Goal: Navigation & Orientation: Find specific page/section

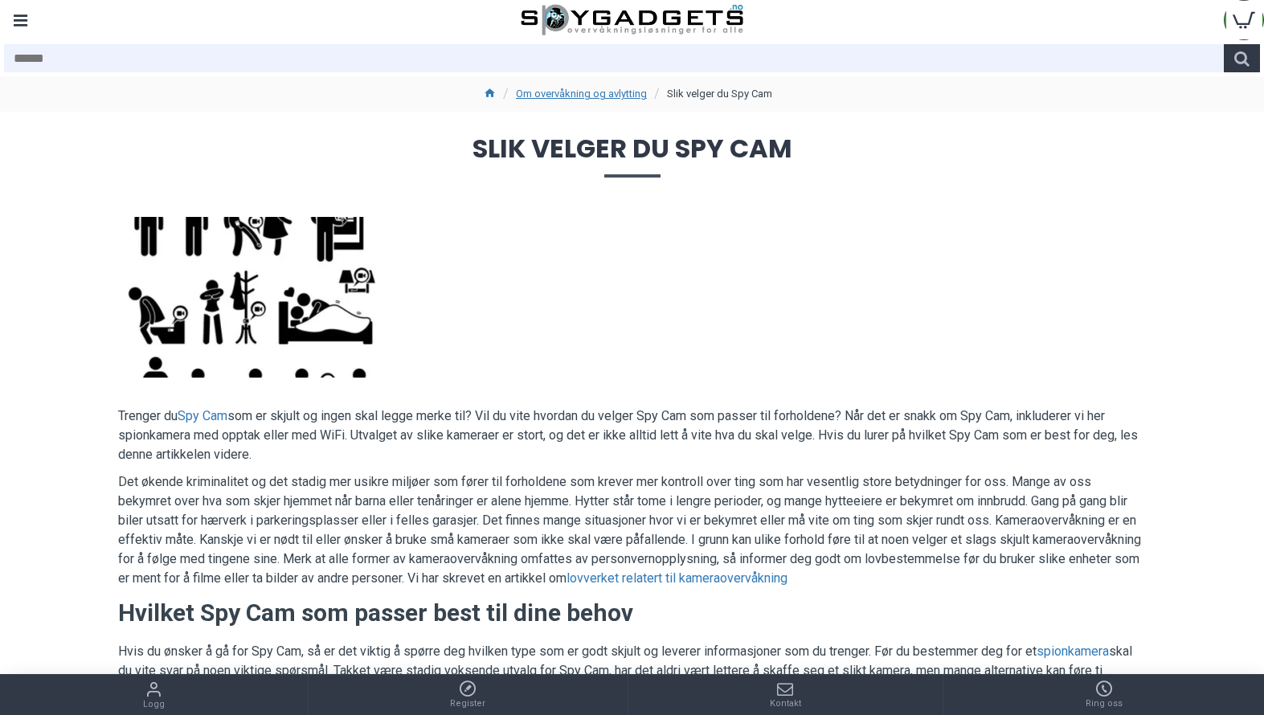
click at [10, 31] on div "Menu" at bounding box center [20, 20] width 40 height 40
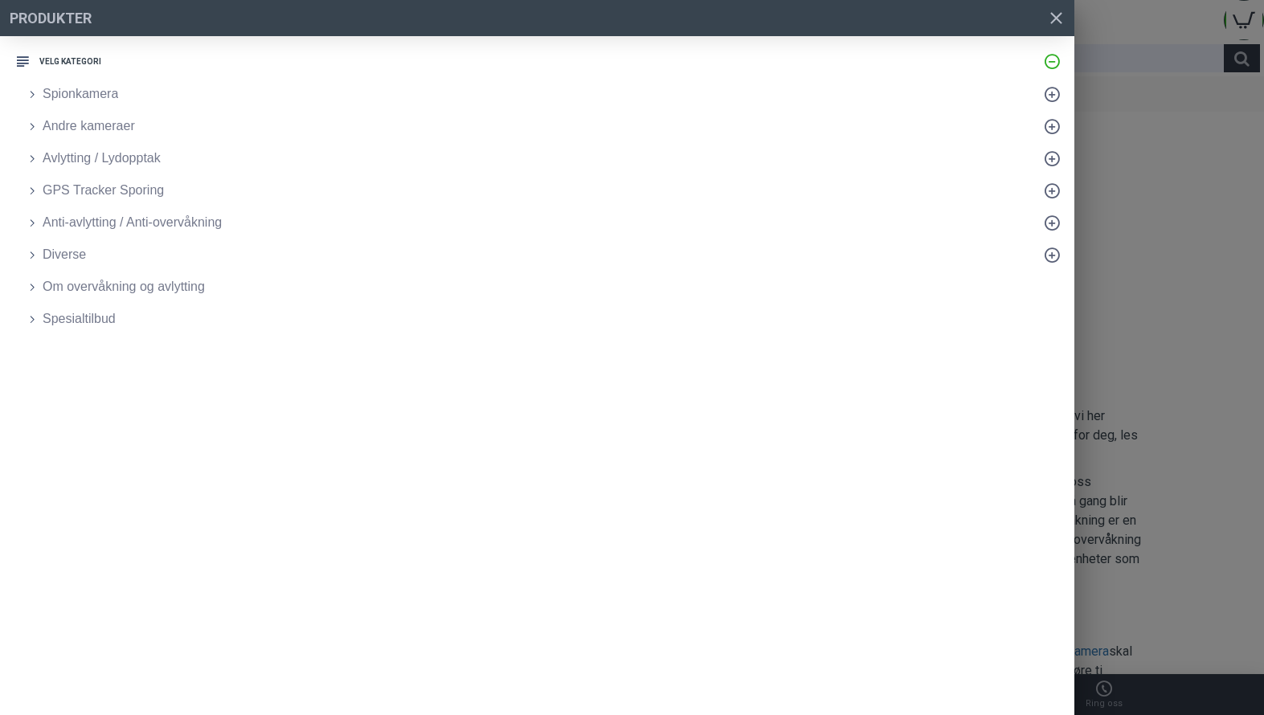
click at [58, 264] on link "Diverse" at bounding box center [545, 255] width 1059 height 32
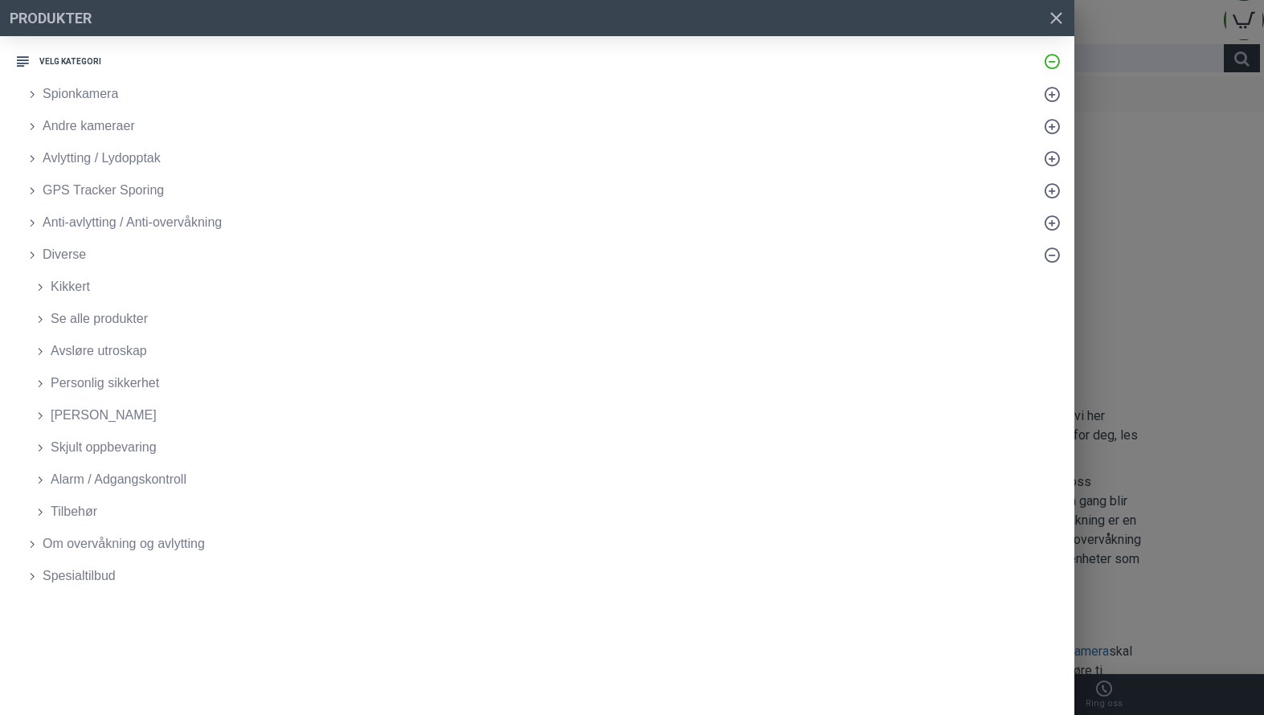
click at [104, 383] on span "Personlig sikkerhet" at bounding box center [105, 383] width 109 height 19
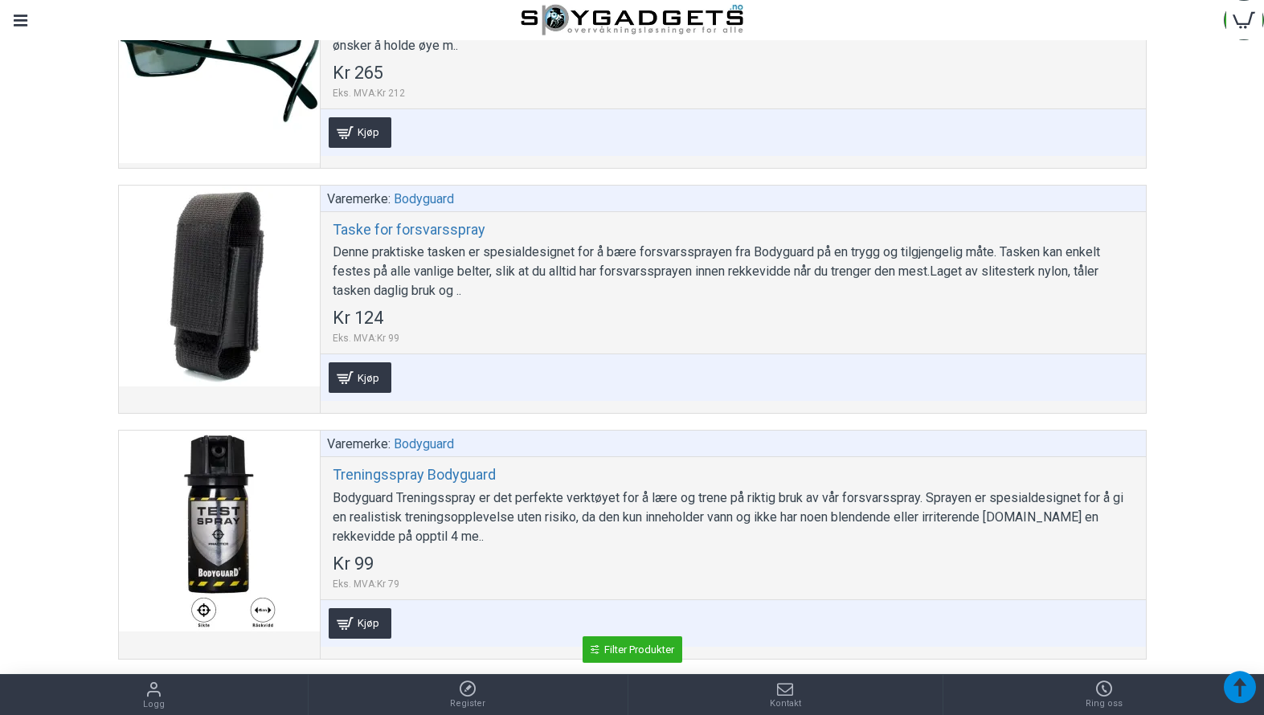
scroll to position [1789, 0]
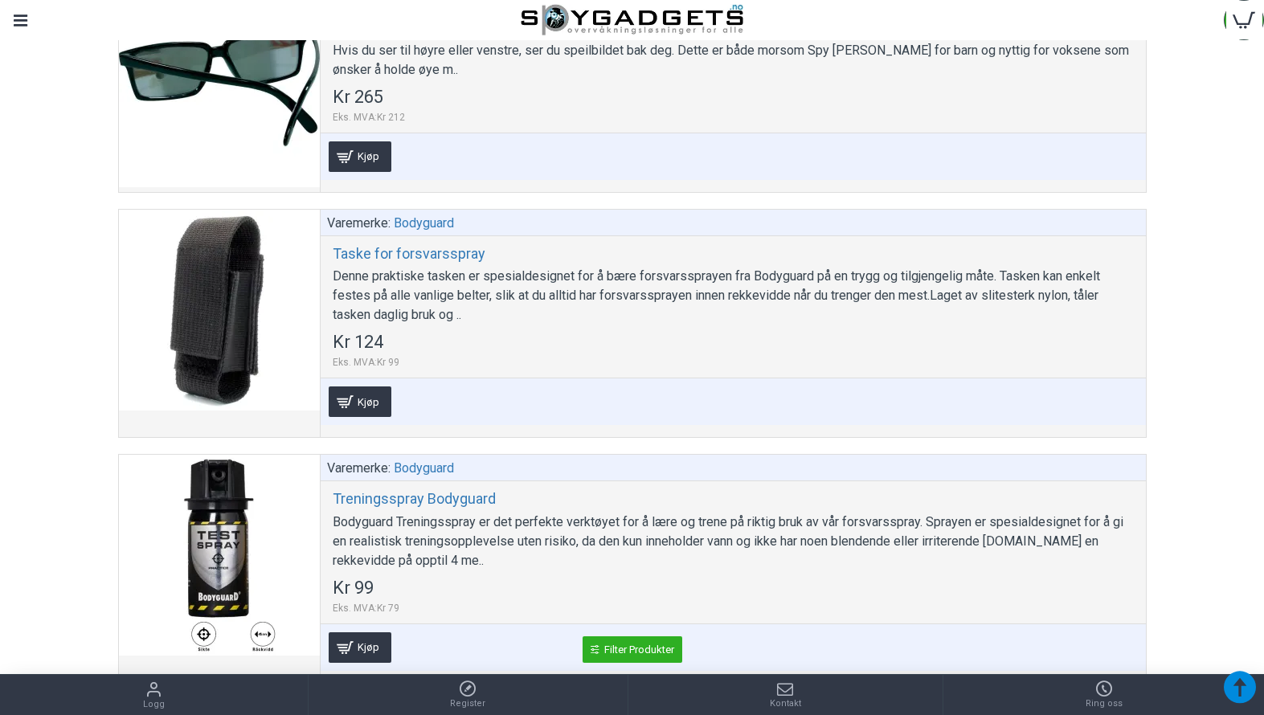
click at [9, 23] on div "Menu" at bounding box center [20, 20] width 40 height 40
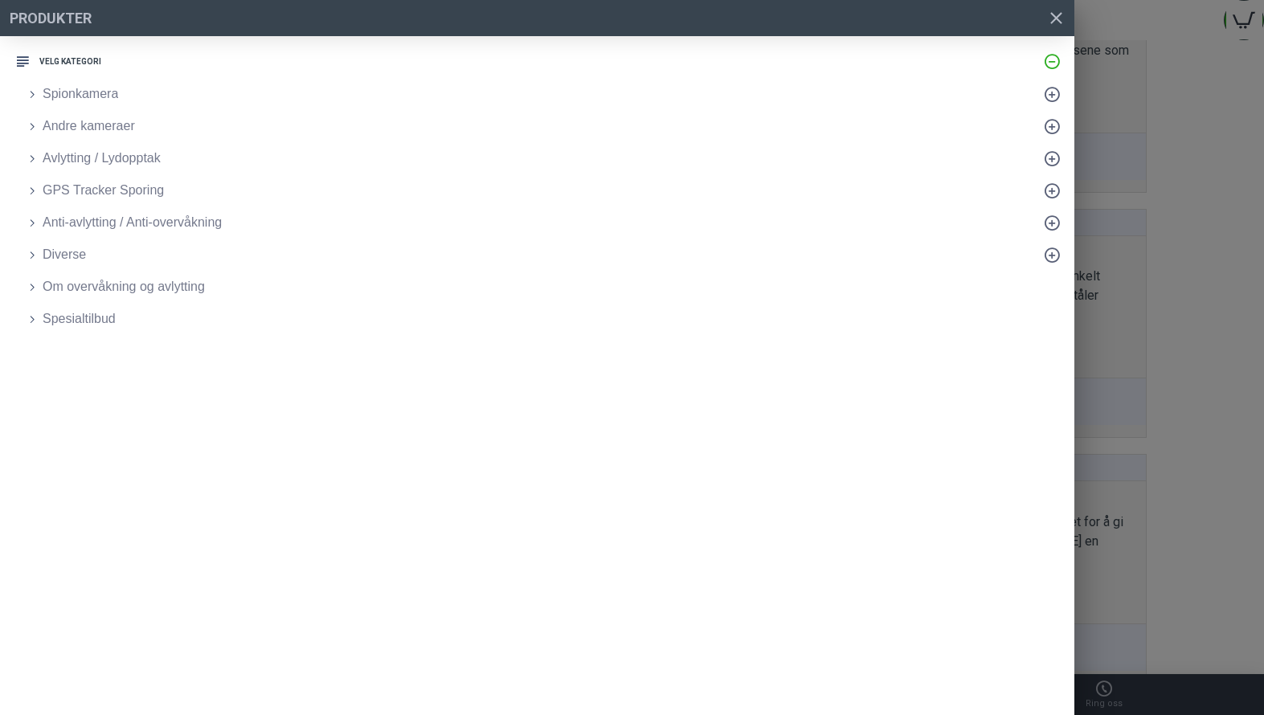
click at [60, 88] on span "Spionkamera" at bounding box center [81, 93] width 76 height 19
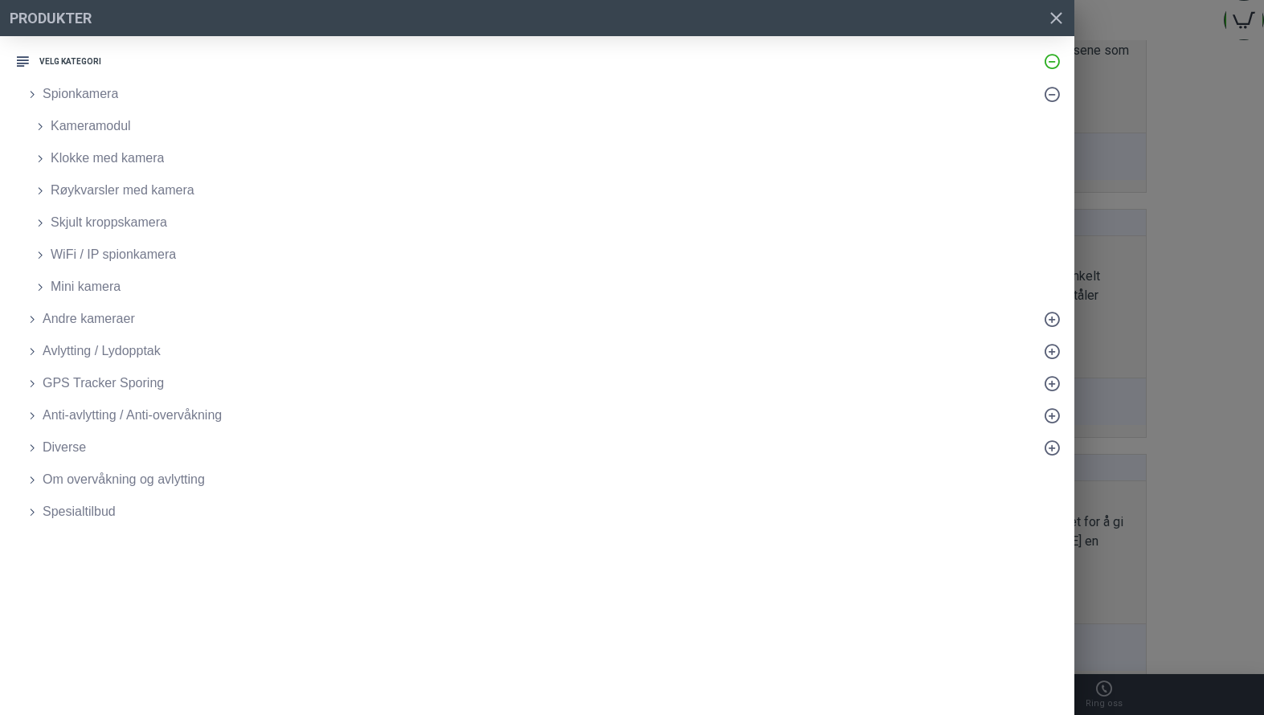
click at [51, 314] on span "Andre kameraer" at bounding box center [89, 318] width 92 height 19
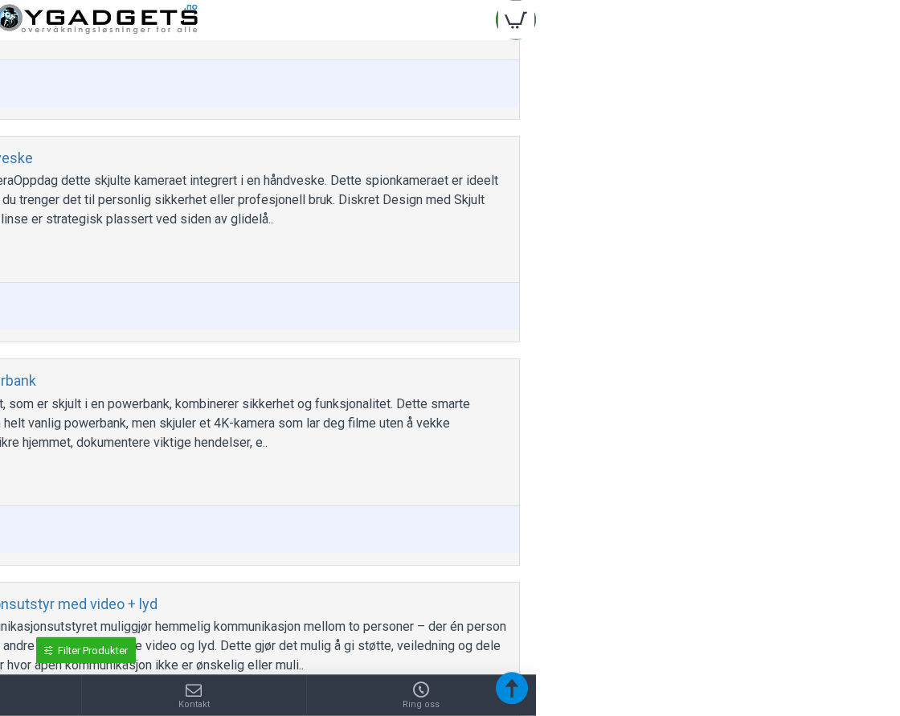
scroll to position [2791, 0]
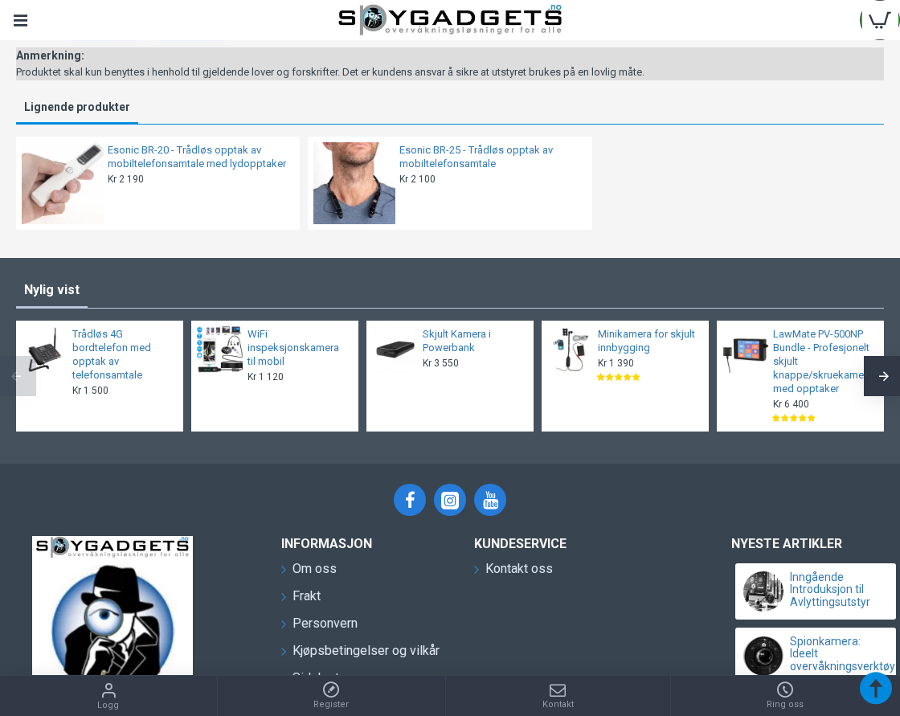
scroll to position [2517, 0]
